Goal: Information Seeking & Learning: Learn about a topic

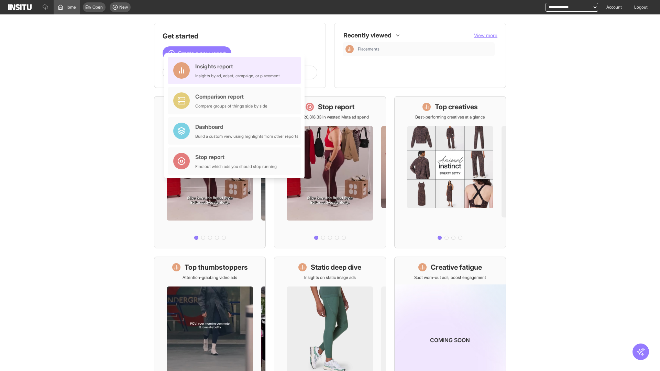
click at [236, 71] on div "Insights report Insights by ad, adset, campaign, or placement" at bounding box center [237, 70] width 85 height 17
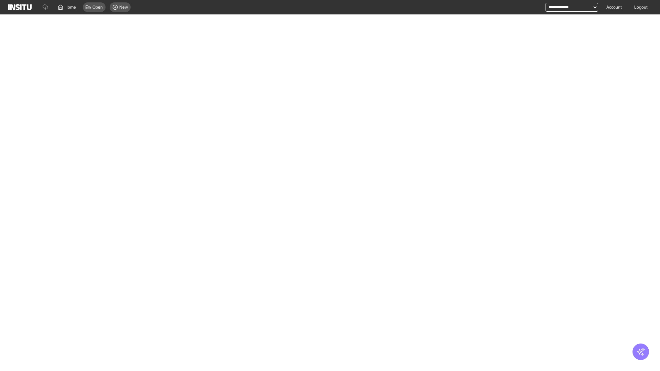
select select "**"
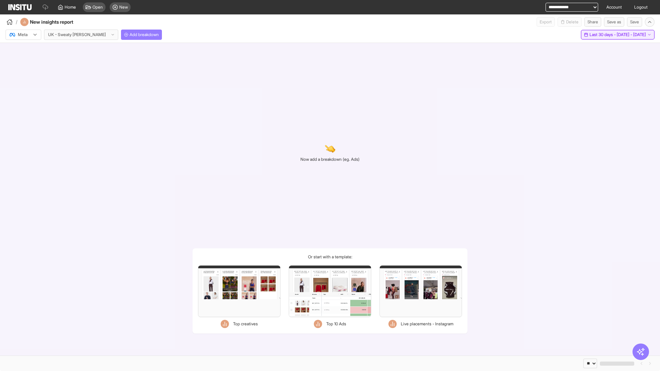
click at [603, 35] on span "Last 30 days - [DATE] - [DATE]" at bounding box center [618, 35] width 56 height 6
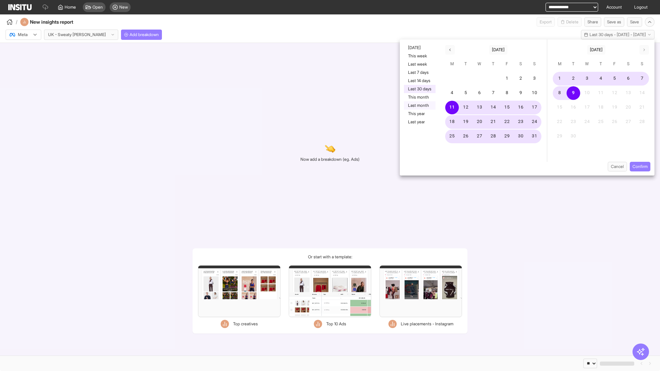
click at [419, 106] on button "Last month" at bounding box center [420, 105] width 32 height 8
